Goal: Task Accomplishment & Management: Use online tool/utility

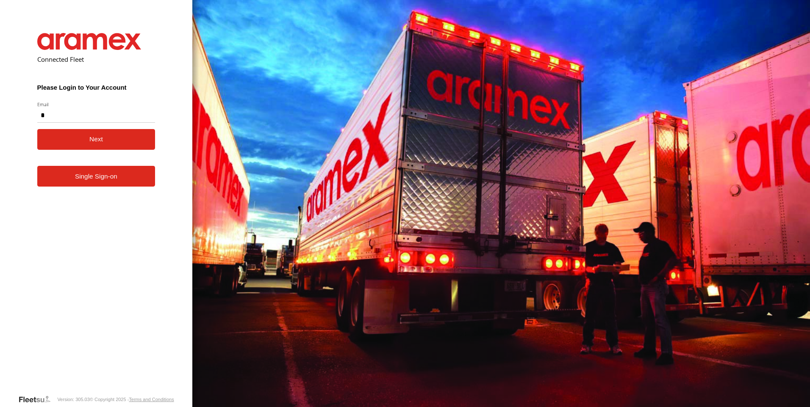
type input "**********"
click at [88, 139] on button "Next" at bounding box center [96, 139] width 118 height 21
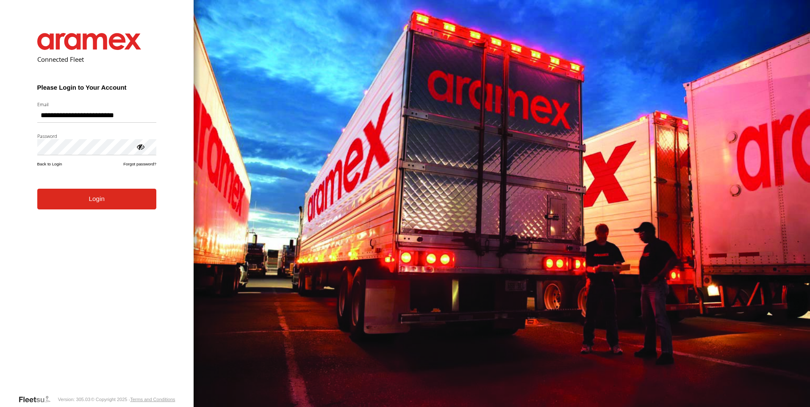
click at [37, 189] on button "Login" at bounding box center [96, 199] width 119 height 21
